Goal: Book appointment/travel/reservation

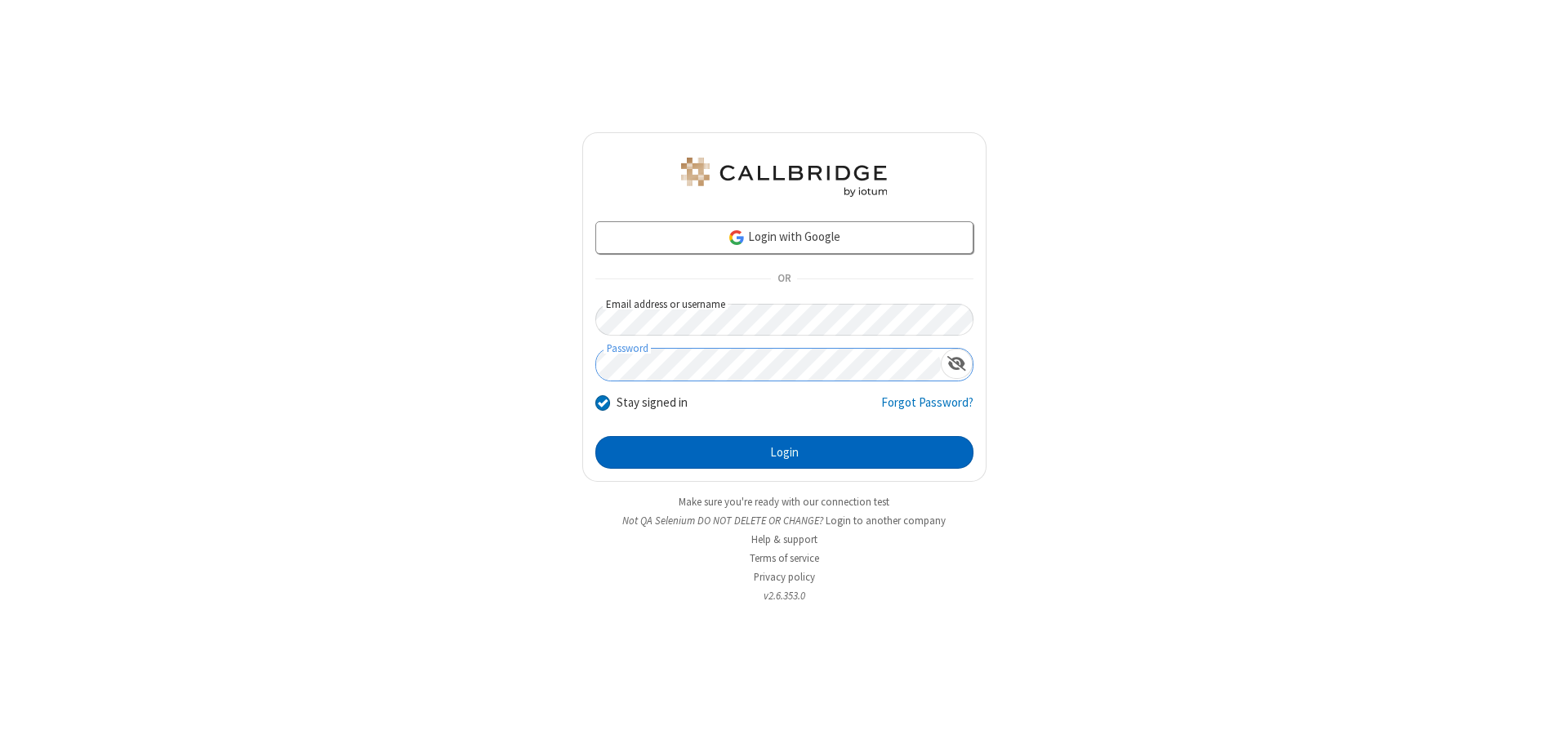
click at [784, 452] on button "Login" at bounding box center [784, 452] width 378 height 33
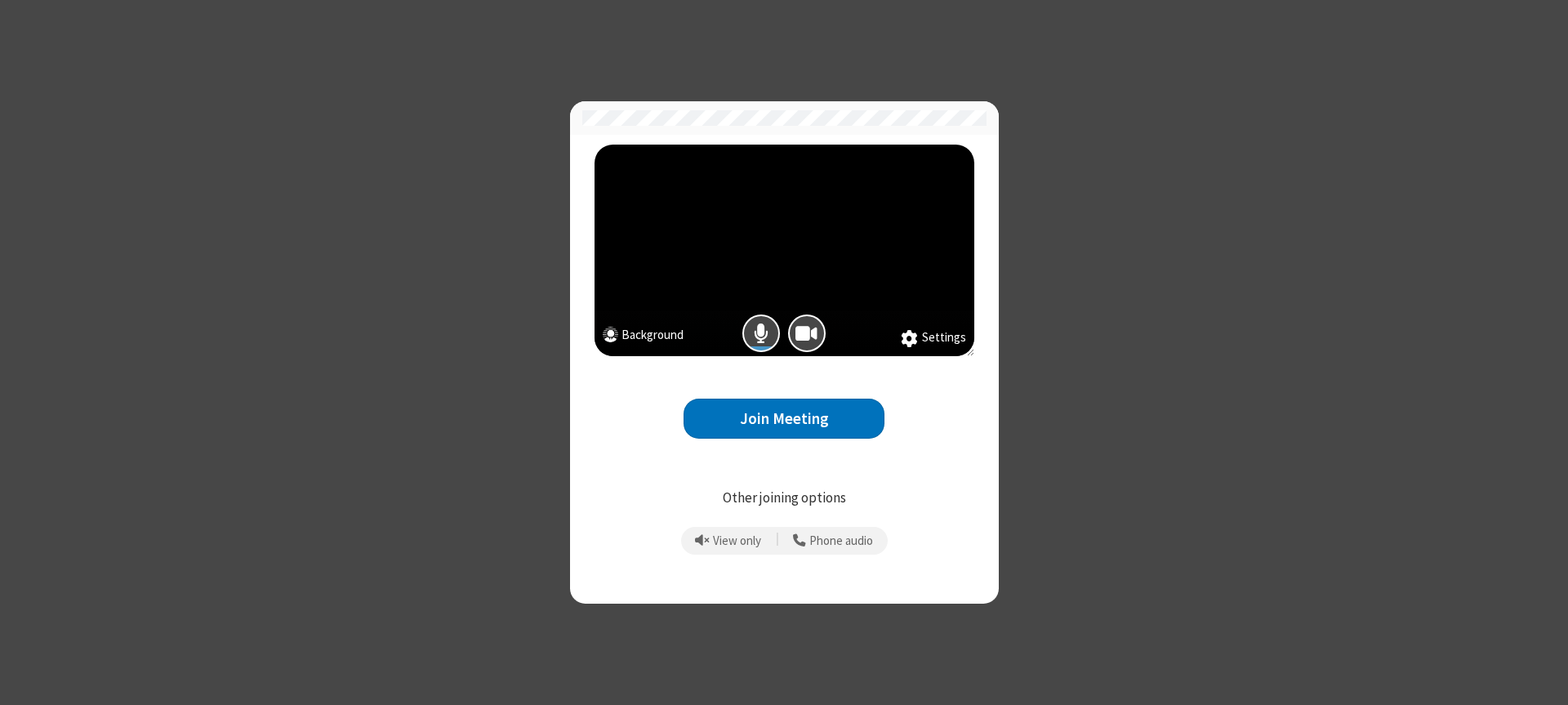
click at [784, 418] on button "Join Meeting" at bounding box center [784, 419] width 201 height 40
